Goal: Task Accomplishment & Management: Manage account settings

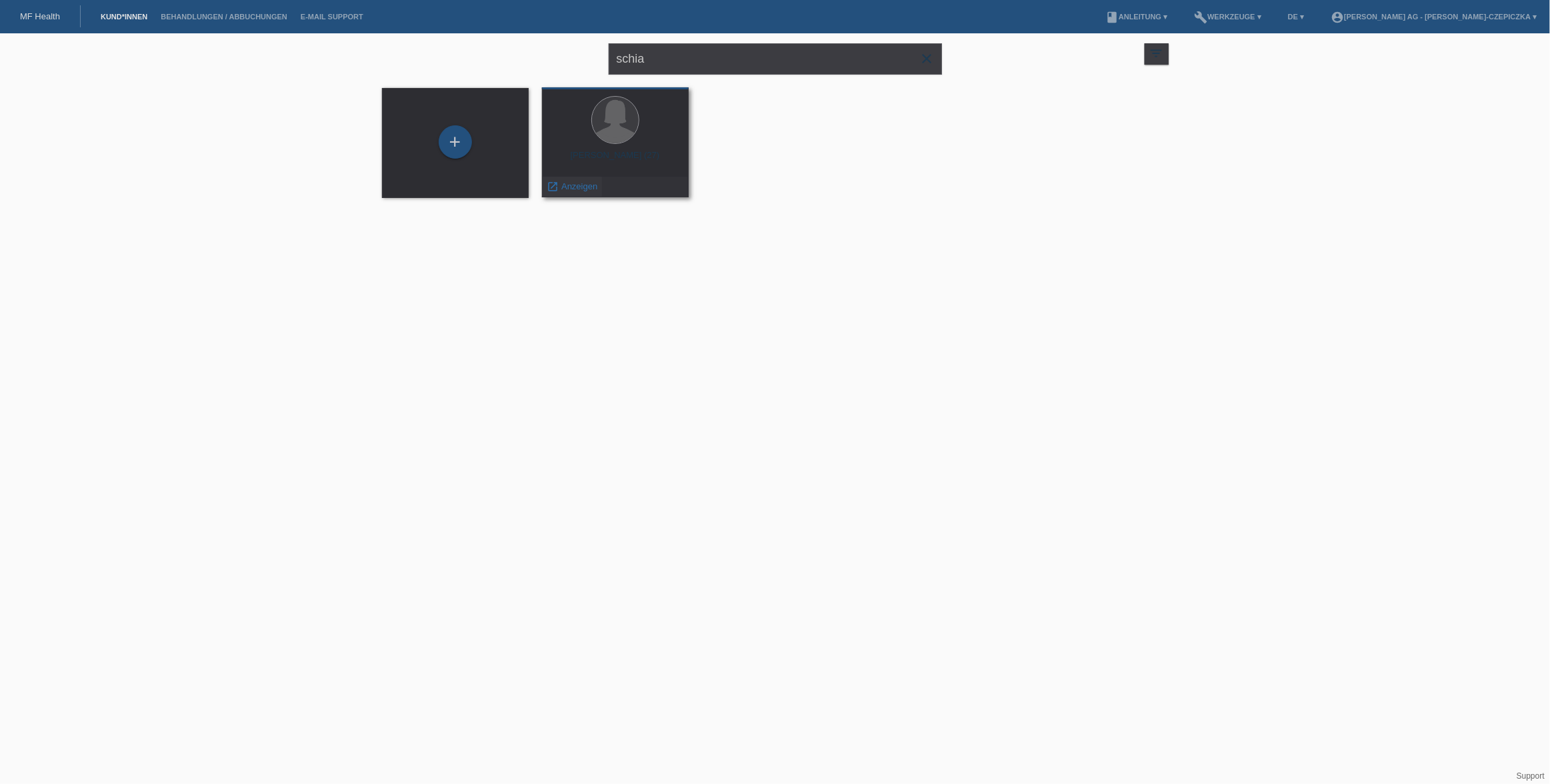
click at [585, 186] on span "Anzeigen" at bounding box center [579, 187] width 36 height 10
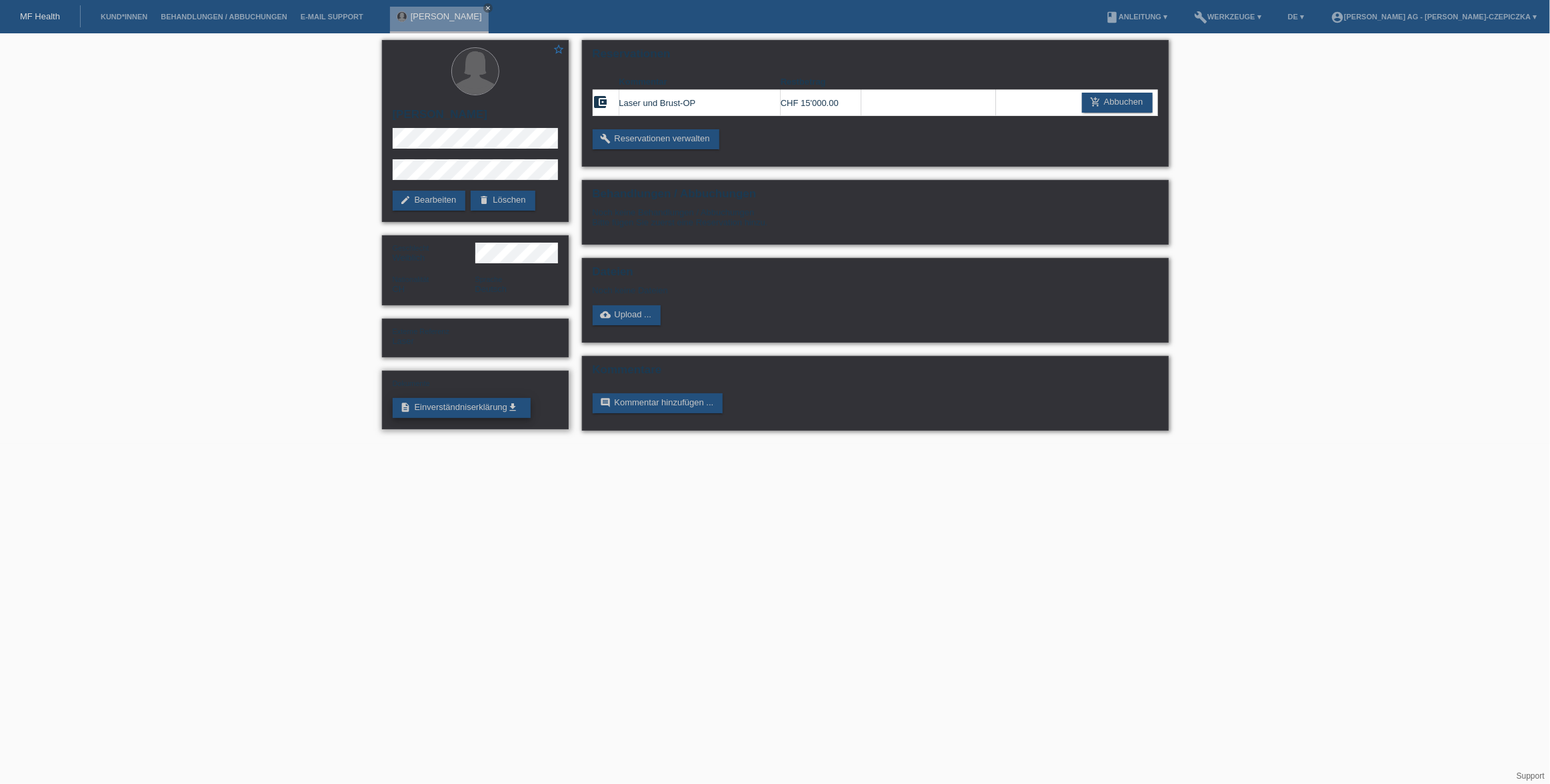
click at [491, 407] on link "description Einverständniserklärung get_app" at bounding box center [462, 407] width 138 height 20
click at [625, 317] on link "cloud_upload Upload ..." at bounding box center [627, 315] width 69 height 20
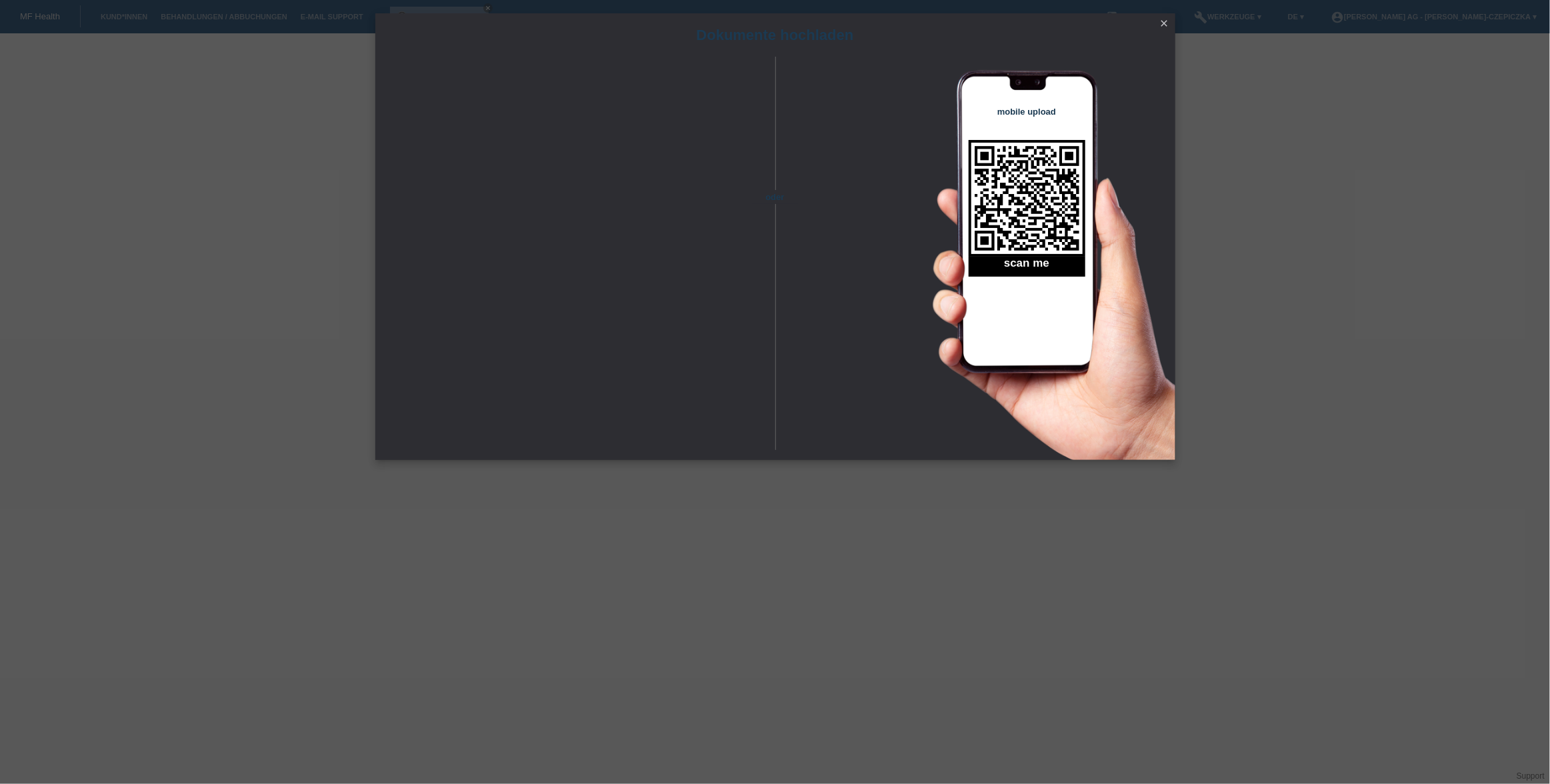
click at [1157, 30] on link "close" at bounding box center [1165, 24] width 17 height 15
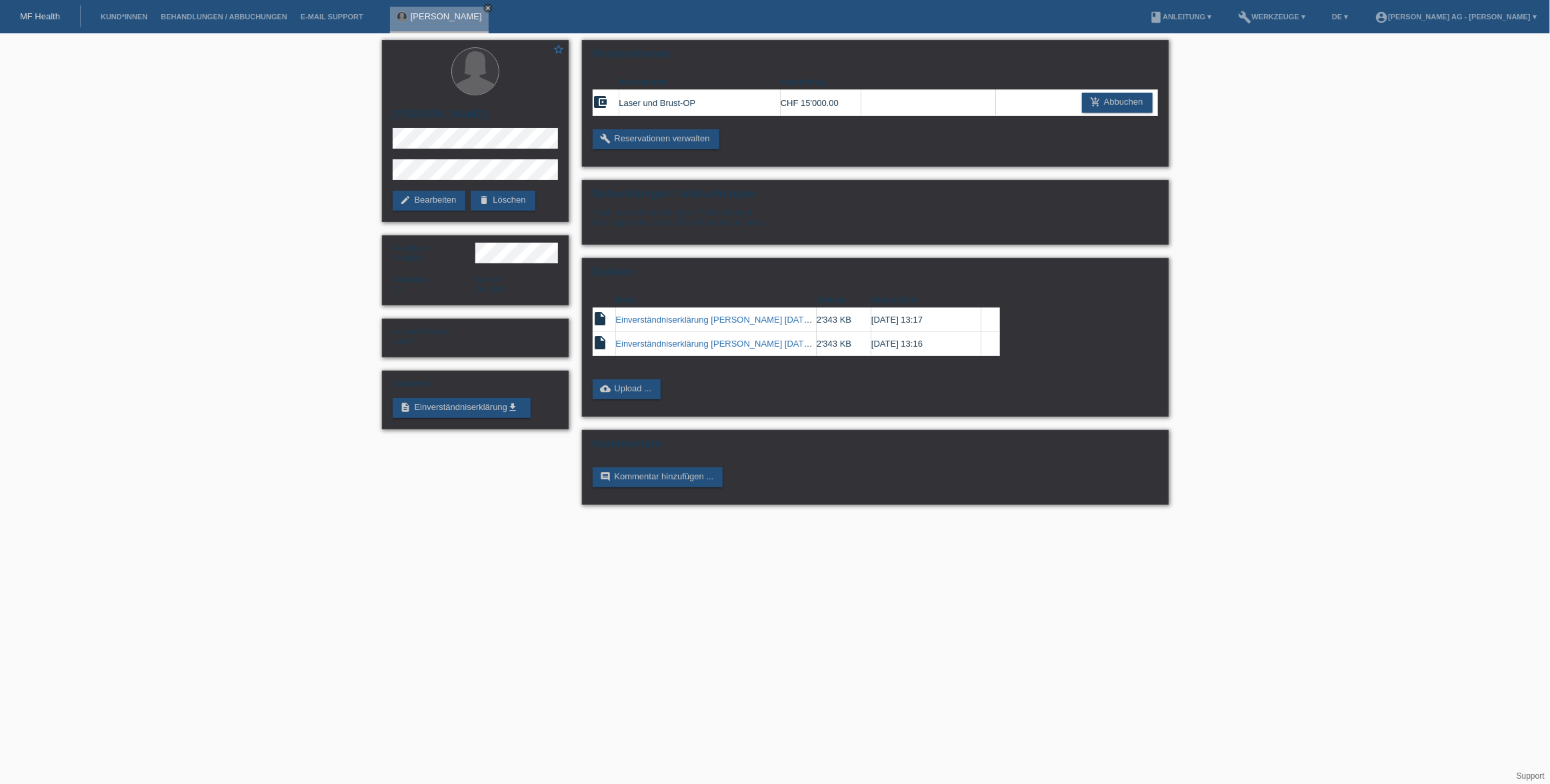
click at [490, 9] on icon "close" at bounding box center [488, 8] width 7 height 7
click at [1322, 395] on div "star_border Alessia Schiavello edit Bearbeiten delete Löschen Geschlecht Weibli…" at bounding box center [775, 276] width 1550 height 485
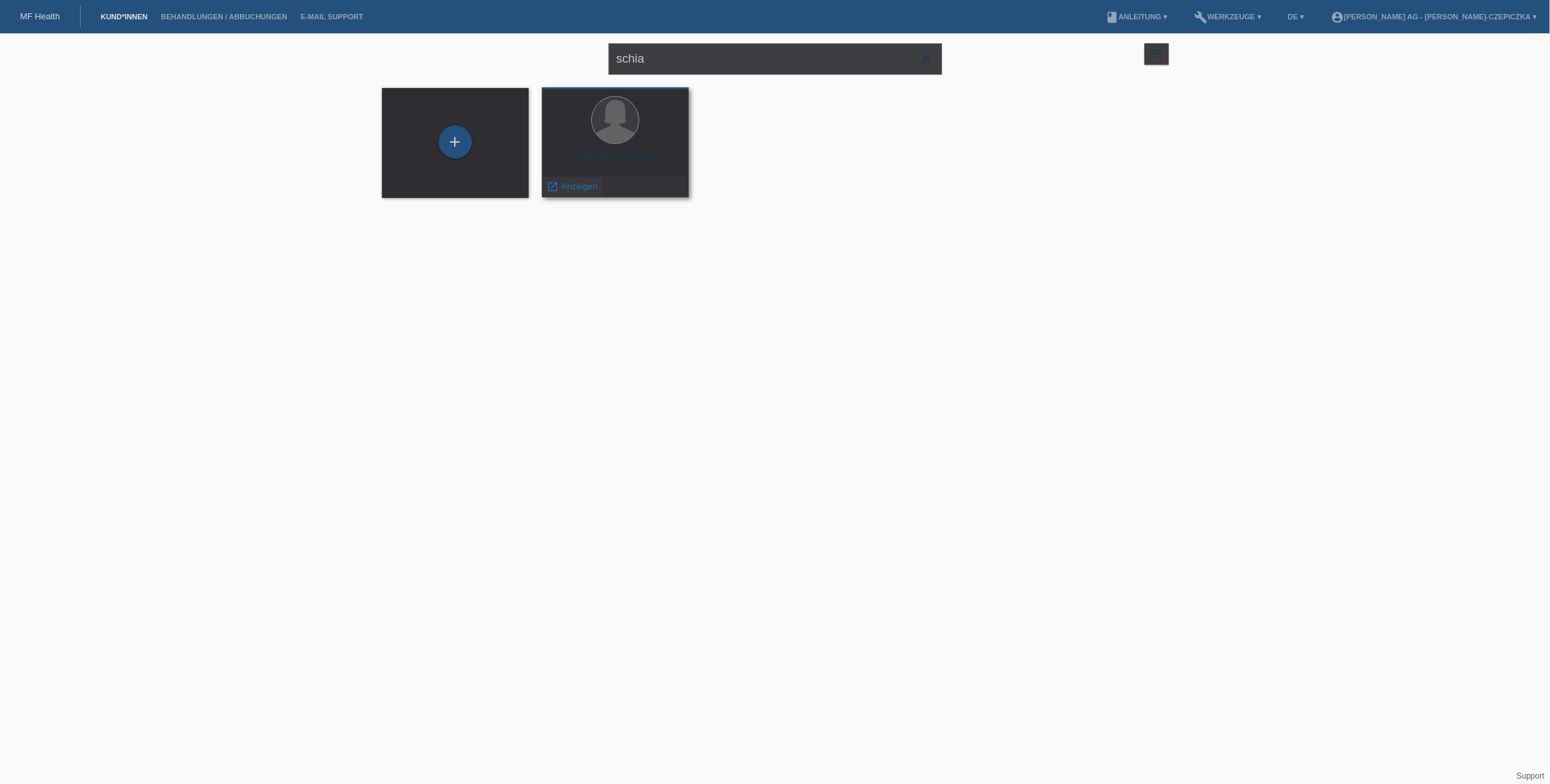
click at [567, 186] on span "Anzeigen" at bounding box center [579, 187] width 36 height 10
